Goal: Information Seeking & Learning: Learn about a topic

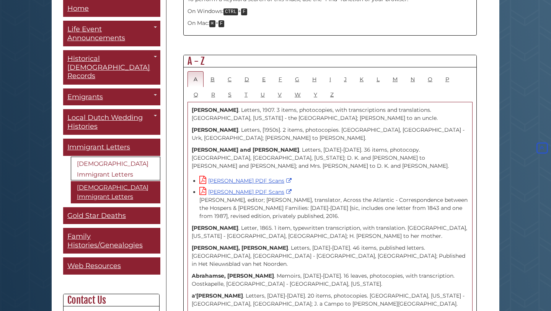
scroll to position [415, 0]
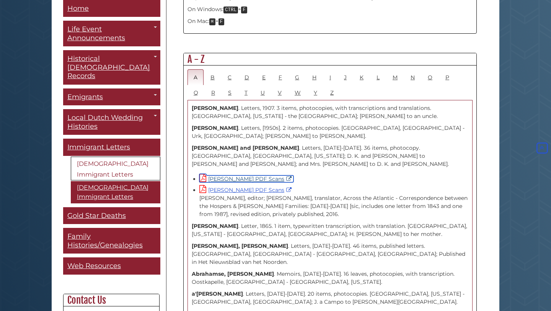
click at [248, 175] on link "[PERSON_NAME] PDF Scans" at bounding box center [246, 178] width 94 height 7
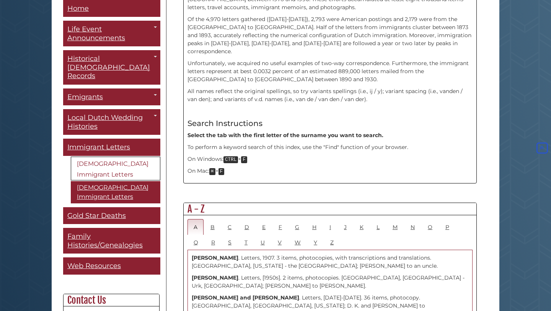
scroll to position [265, 0]
click at [213, 220] on link "B" at bounding box center [212, 228] width 16 height 16
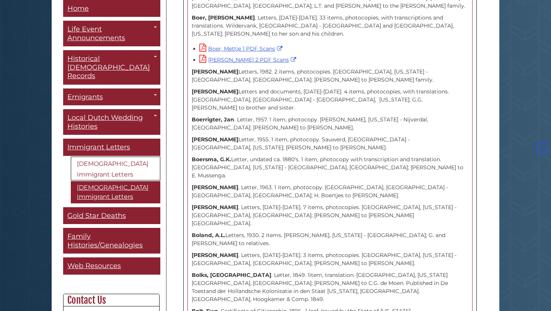
scroll to position [2511, 0]
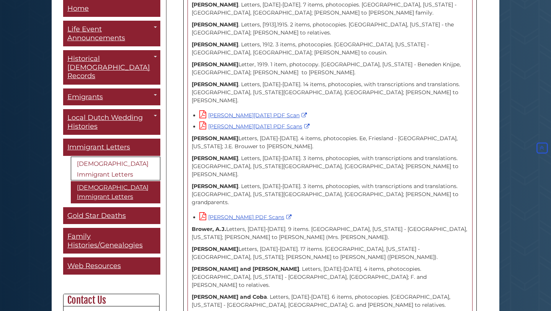
scroll to position [4584, 0]
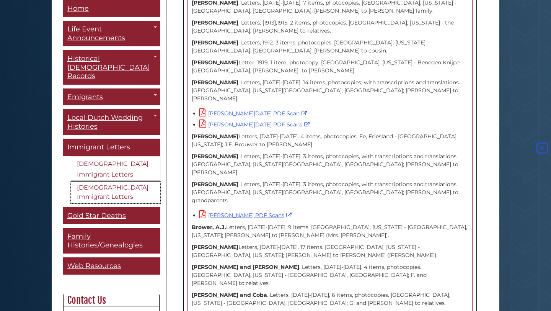
click at [109, 181] on link "[DEMOGRAPHIC_DATA] Immigrant Letters" at bounding box center [115, 192] width 89 height 22
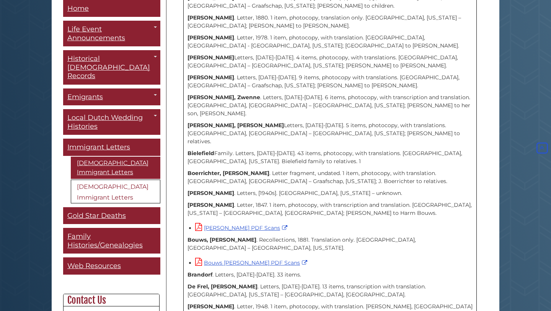
scroll to position [360, 0]
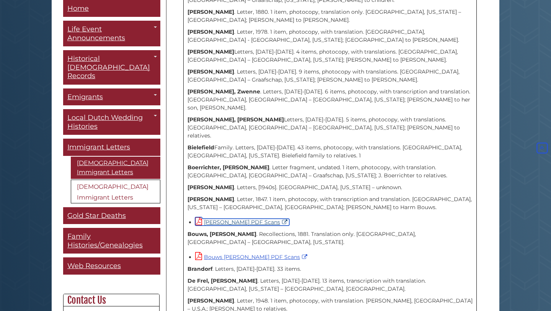
click at [244, 218] on link "[PERSON_NAME] PDF Scans" at bounding box center [242, 221] width 94 height 7
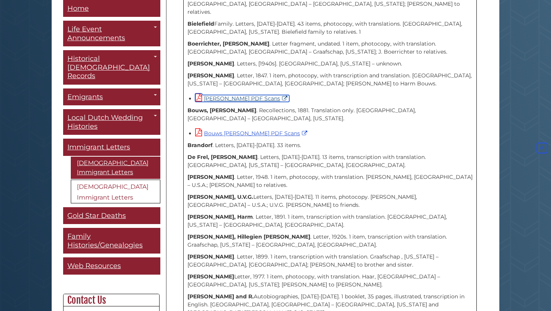
scroll to position [484, 0]
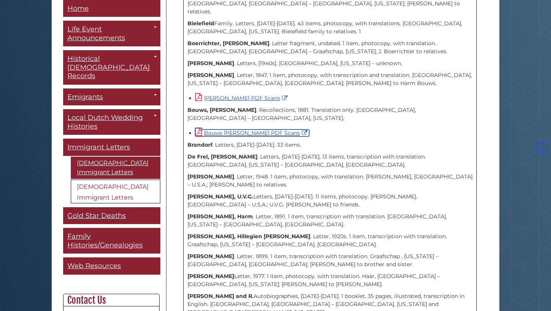
click at [250, 129] on link "Bouws [PERSON_NAME] PDF Scans" at bounding box center [252, 132] width 114 height 7
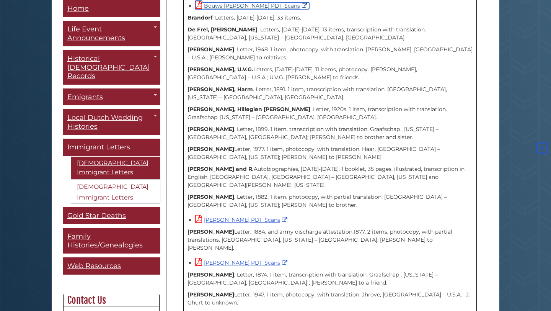
scroll to position [610, 0]
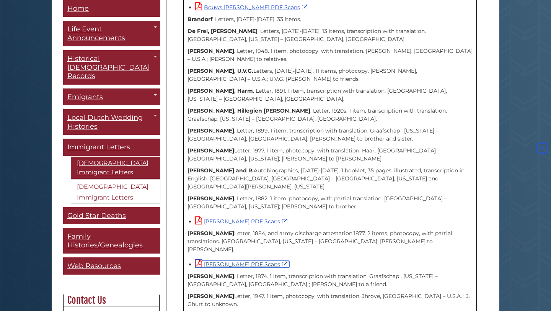
click at [249, 260] on link "[PERSON_NAME] PDF Scans" at bounding box center [242, 263] width 94 height 7
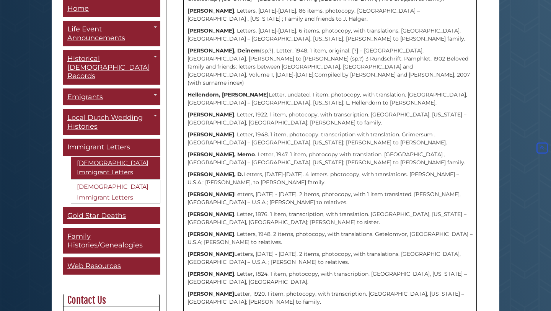
scroll to position [934, 0]
click at [247, 310] on link "[PERSON_NAME] PDF Scans" at bounding box center [242, 316] width 94 height 7
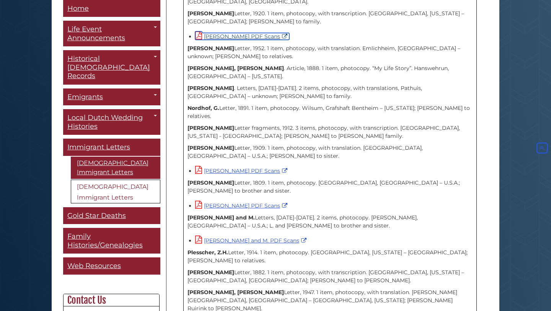
scroll to position [1214, 0]
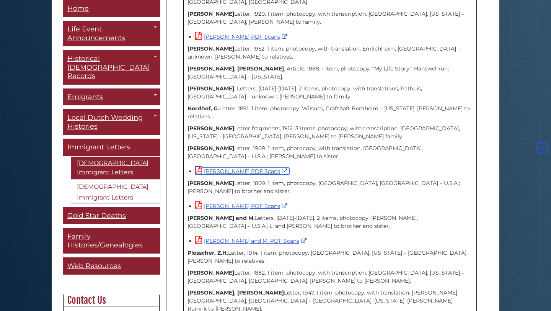
click at [259, 168] on link "[PERSON_NAME] PDF Scans" at bounding box center [242, 171] width 94 height 7
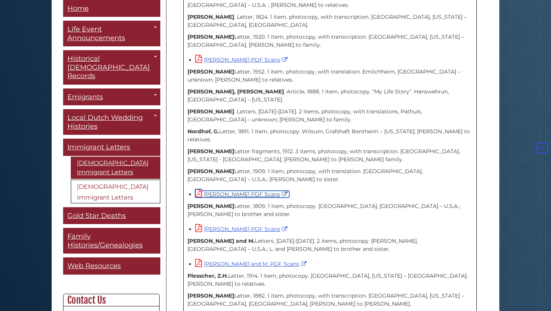
scroll to position [1179, 0]
